Goal: Entertainment & Leisure: Consume media (video, audio)

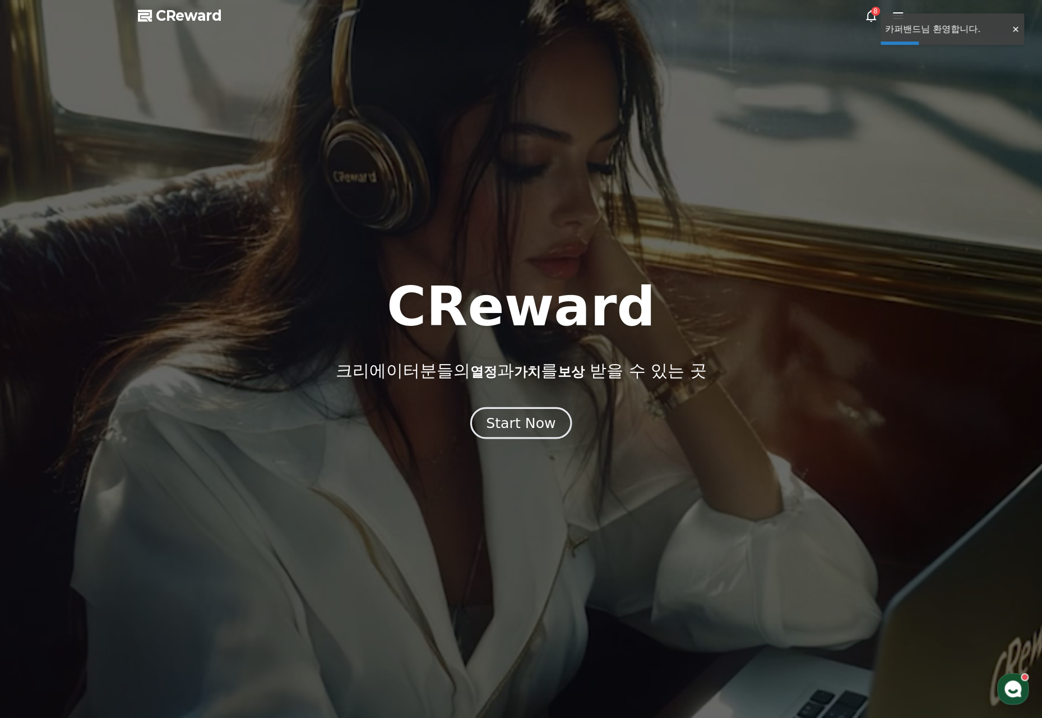
click at [520, 419] on div "Start Now" at bounding box center [521, 422] width 70 height 19
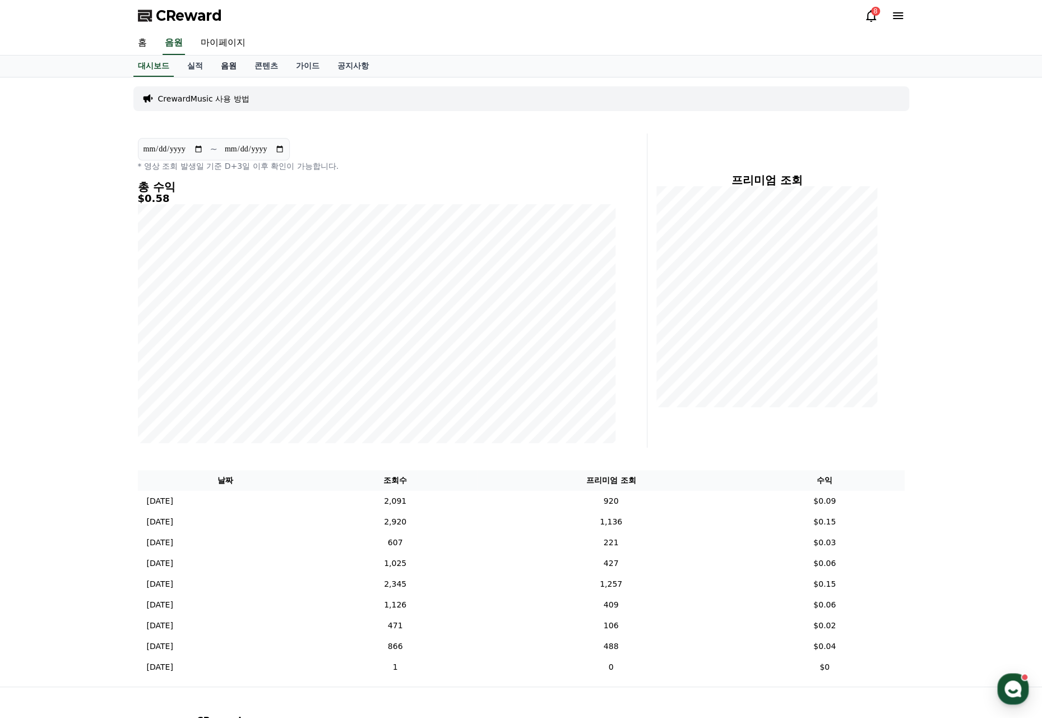
click at [227, 63] on link "음원" at bounding box center [229, 66] width 34 height 21
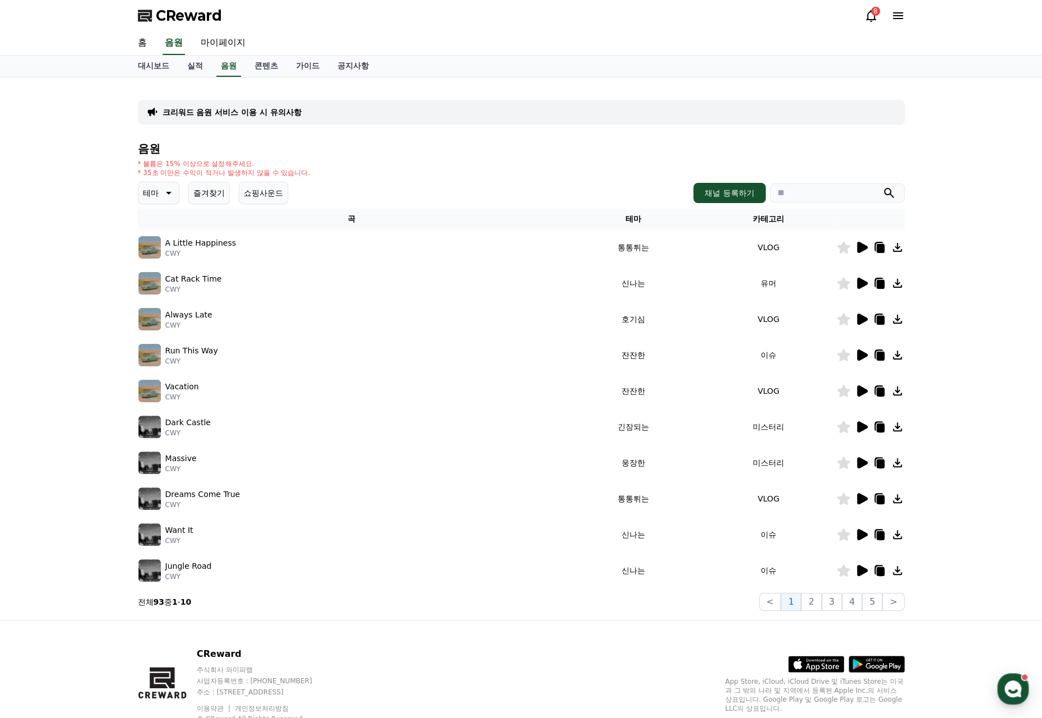
click at [167, 197] on icon at bounding box center [167, 192] width 13 height 13
click at [154, 255] on button "어두운" at bounding box center [156, 254] width 33 height 25
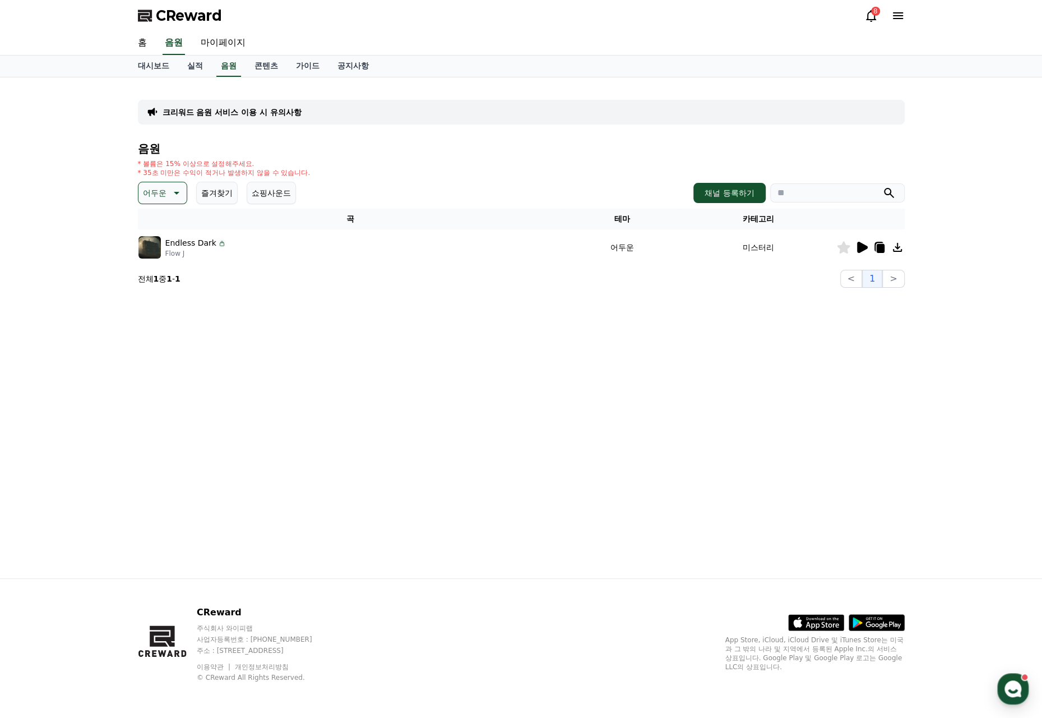
click at [865, 246] on icon at bounding box center [862, 247] width 11 height 11
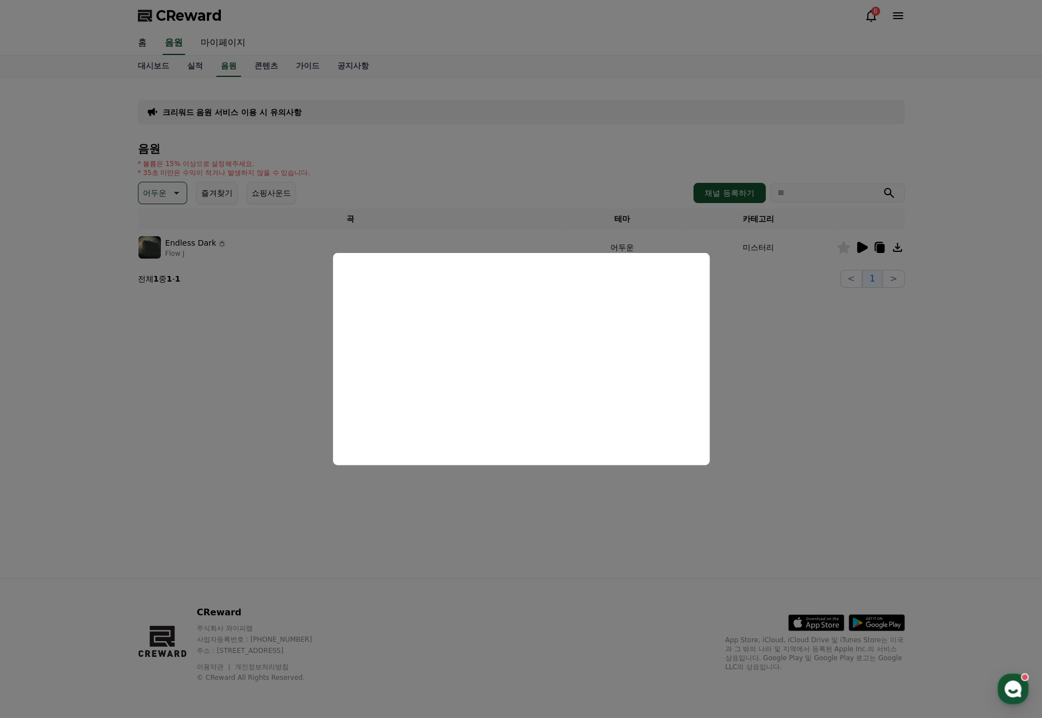
click at [734, 290] on button "close modal" at bounding box center [521, 359] width 1042 height 718
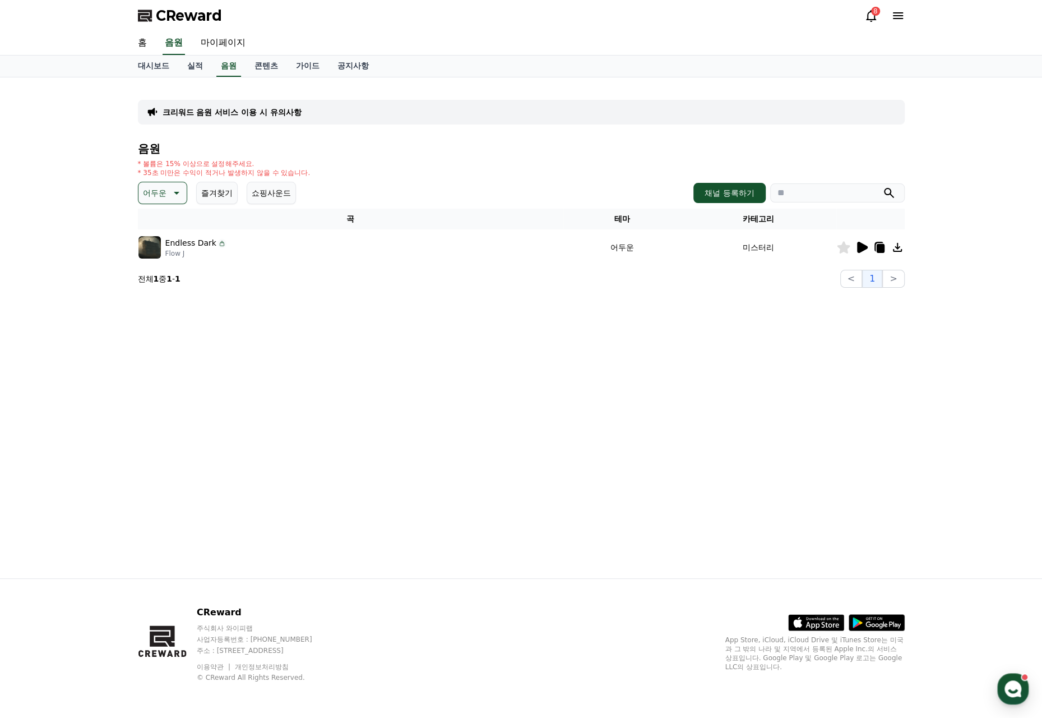
click at [177, 192] on icon at bounding box center [177, 193] width 6 height 3
click at [159, 285] on button "웅장한" at bounding box center [156, 287] width 33 height 25
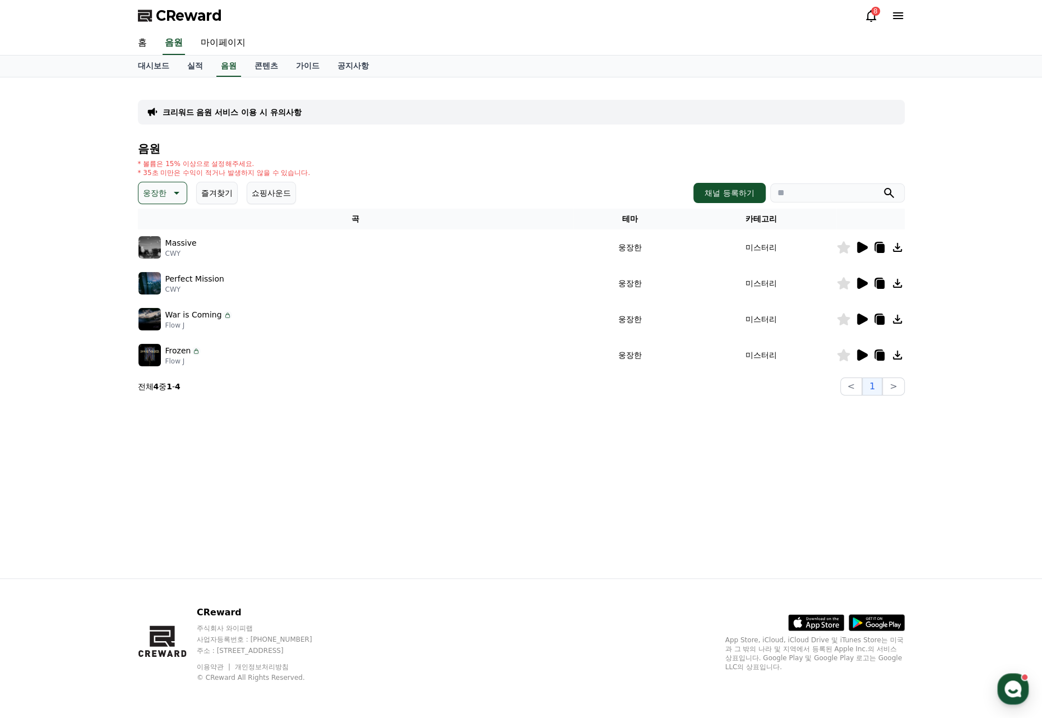
click at [860, 247] on icon at bounding box center [862, 247] width 11 height 11
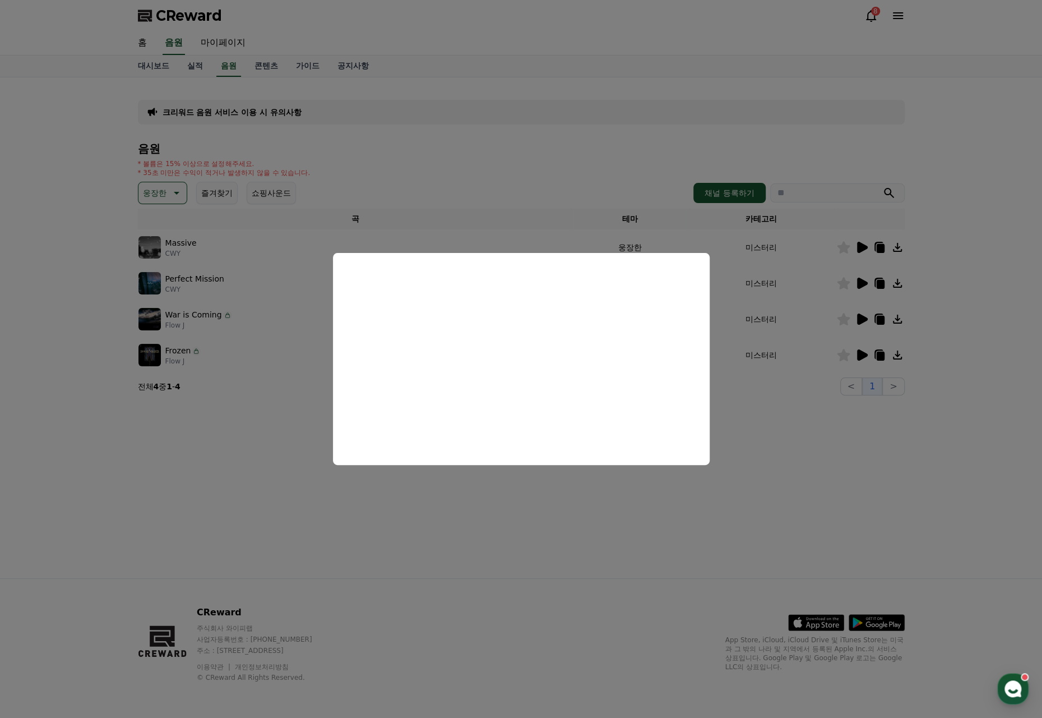
drag, startPoint x: 800, startPoint y: 438, endPoint x: 849, endPoint y: 375, distance: 80.7
click at [800, 440] on button "close modal" at bounding box center [521, 359] width 1042 height 718
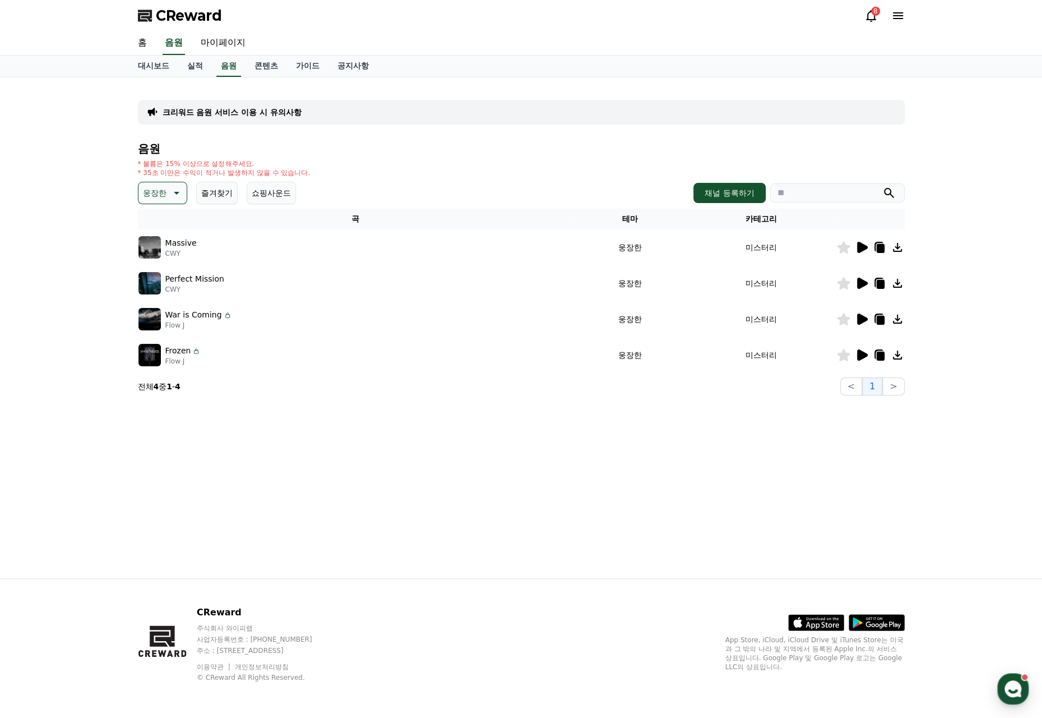
click at [881, 246] on icon at bounding box center [880, 248] width 8 height 9
click at [159, 450] on div "크리워드 음원 서비스 이용 시 유의사항 음원 * 볼륨은 15% 이상으로 설정해주세요. * 35초 미만은 수익이 적거나 발생하지 않을 수 있습니…" at bounding box center [521, 327] width 785 height 501
click at [862, 359] on icon at bounding box center [861, 354] width 13 height 13
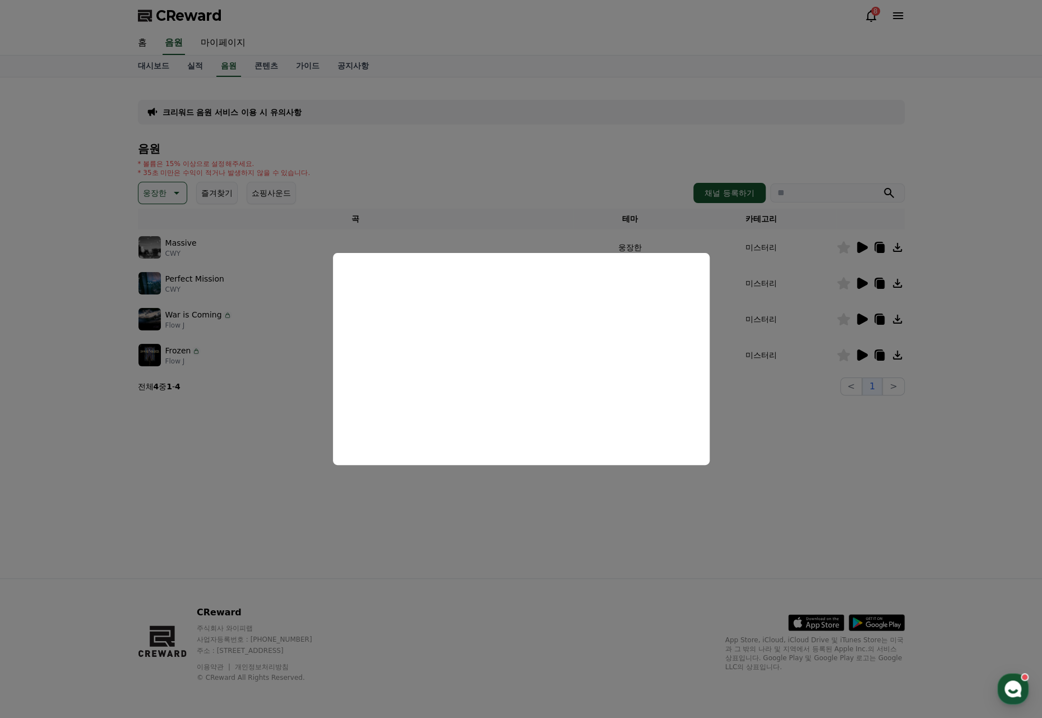
click at [879, 353] on button "close modal" at bounding box center [521, 359] width 1042 height 718
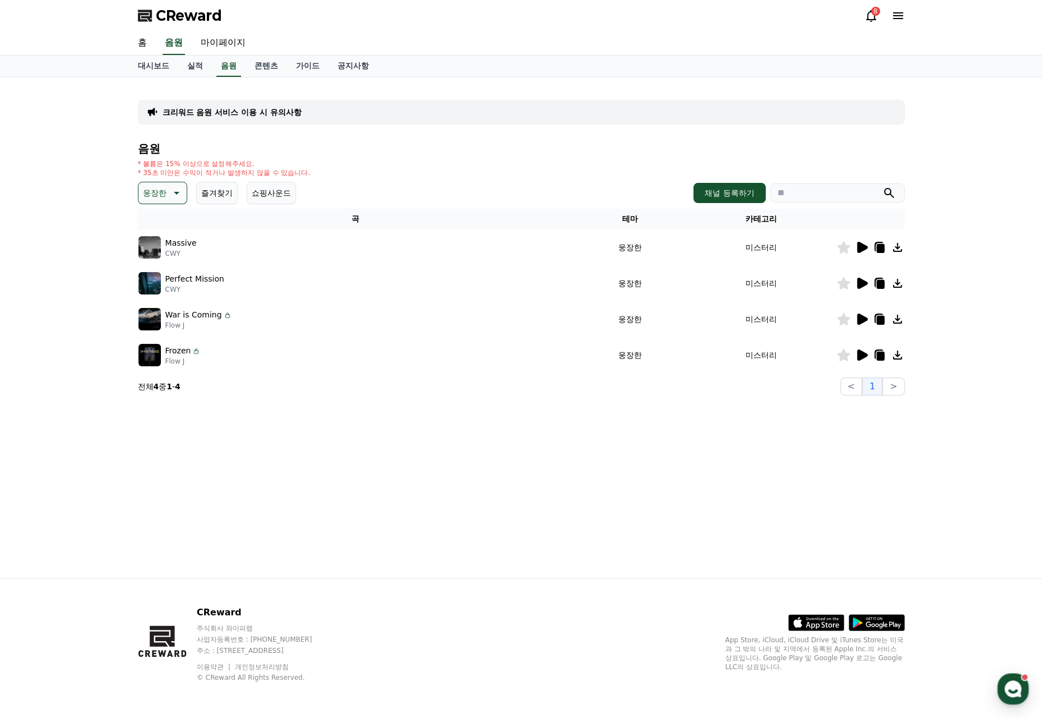
click at [880, 355] on icon at bounding box center [880, 356] width 8 height 9
click at [589, 137] on div "크리워드 음원 서비스 이용 시 유의사항 음원 * 볼륨은 15% 이상으로 설정해주세요. * 35초 미만은 수익이 적거나 발생하지 않을 수 있습니…" at bounding box center [521, 240] width 767 height 309
click at [588, 136] on div "크리워드 음원 서비스 이용 시 유의사항 음원 * 볼륨은 15% 이상으로 설정해주세요. * 35초 미만은 수익이 적거나 발생하지 않을 수 있습니…" at bounding box center [521, 240] width 767 height 309
